Goal: Task Accomplishment & Management: Use online tool/utility

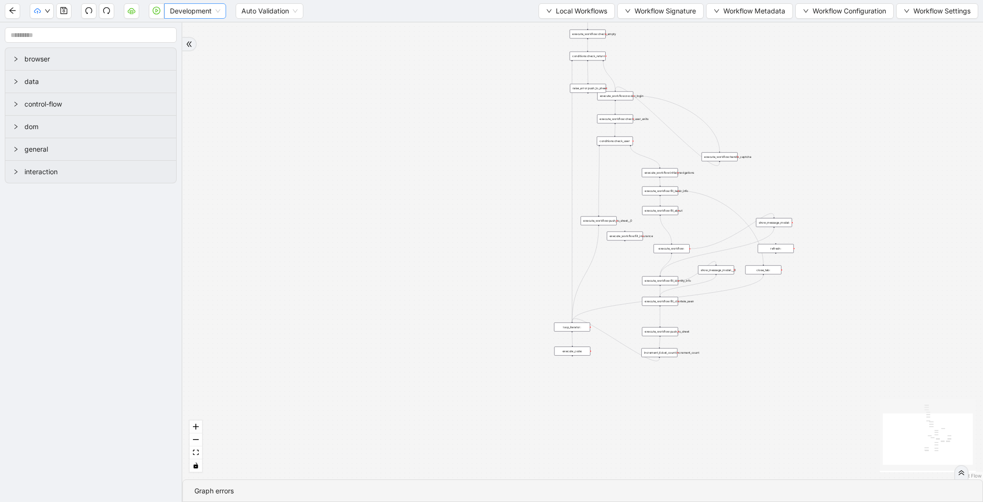
click at [188, 8] on span "Development" at bounding box center [195, 11] width 50 height 14
click at [186, 41] on div "Production" at bounding box center [195, 45] width 47 height 11
click at [159, 15] on button "button" at bounding box center [156, 10] width 15 height 15
click at [191, 13] on span "Development" at bounding box center [195, 11] width 50 height 14
click at [185, 47] on div "Production" at bounding box center [195, 45] width 47 height 11
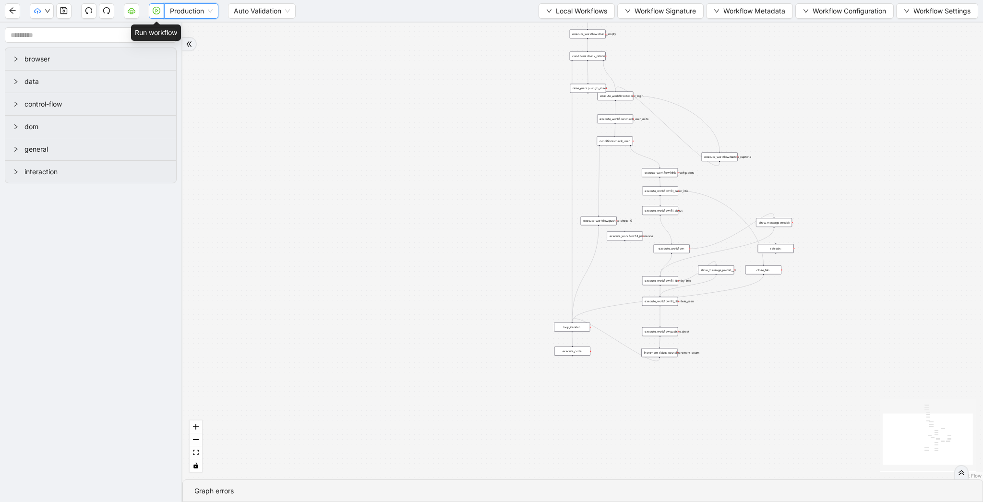
click at [150, 9] on button "button" at bounding box center [156, 10] width 15 height 15
click at [190, 11] on span "Development" at bounding box center [195, 11] width 50 height 14
click at [189, 39] on div "Production" at bounding box center [195, 45] width 58 height 15
click at [161, 13] on button "button" at bounding box center [156, 10] width 15 height 15
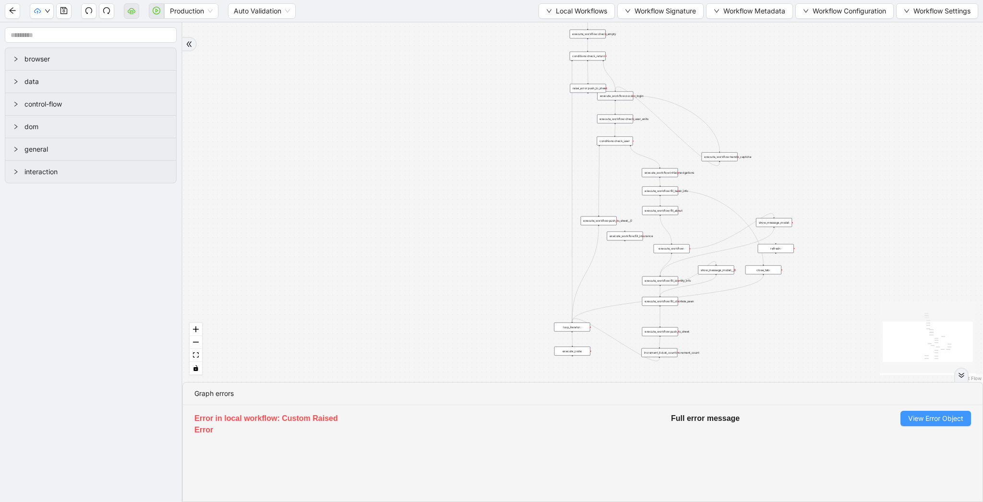
click at [940, 413] on span "View Error Object" at bounding box center [935, 418] width 55 height 11
